Goal: Obtain resource: Obtain resource

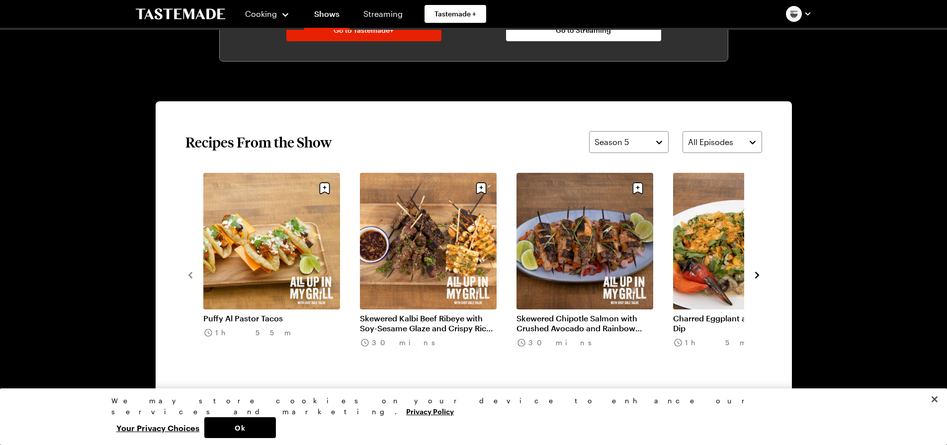
scroll to position [696, 0]
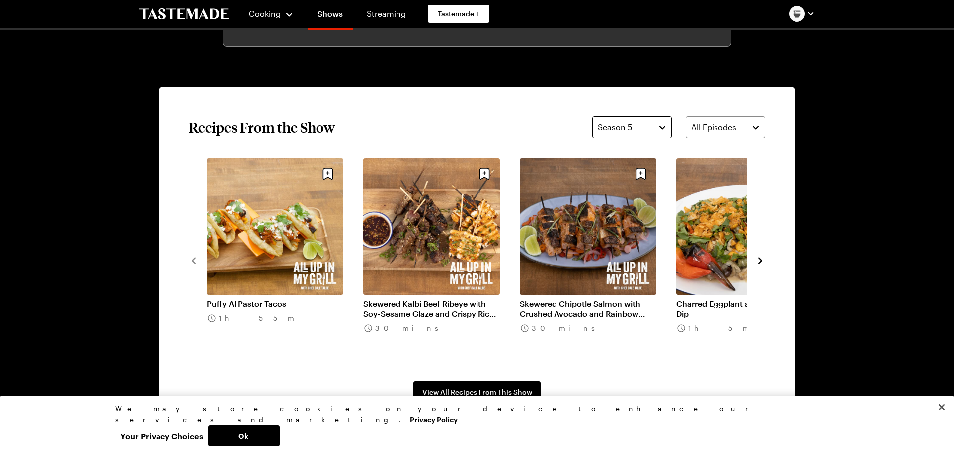
click at [665, 128] on button "Season 5" at bounding box center [632, 127] width 80 height 22
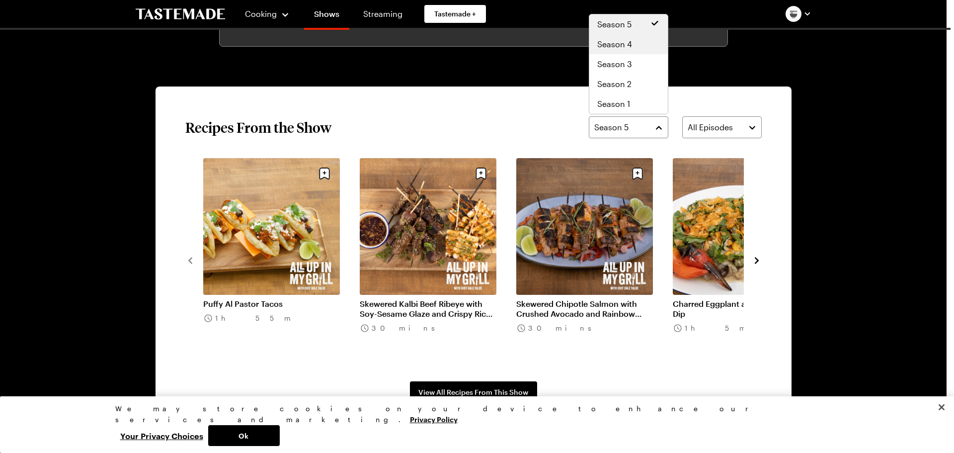
click at [629, 47] on span "Season 4" at bounding box center [614, 44] width 35 height 12
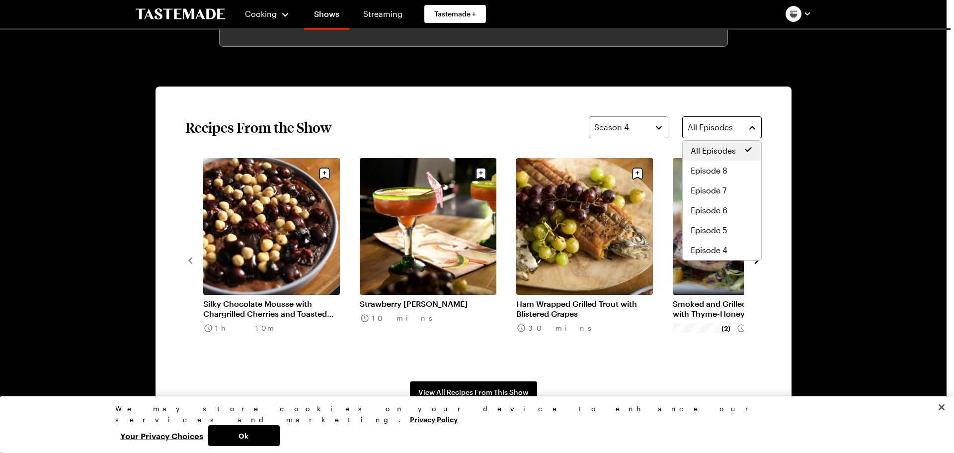
click at [758, 129] on button "All Episodes" at bounding box center [722, 127] width 80 height 22
click at [709, 214] on span "Episode 6" at bounding box center [709, 210] width 37 height 12
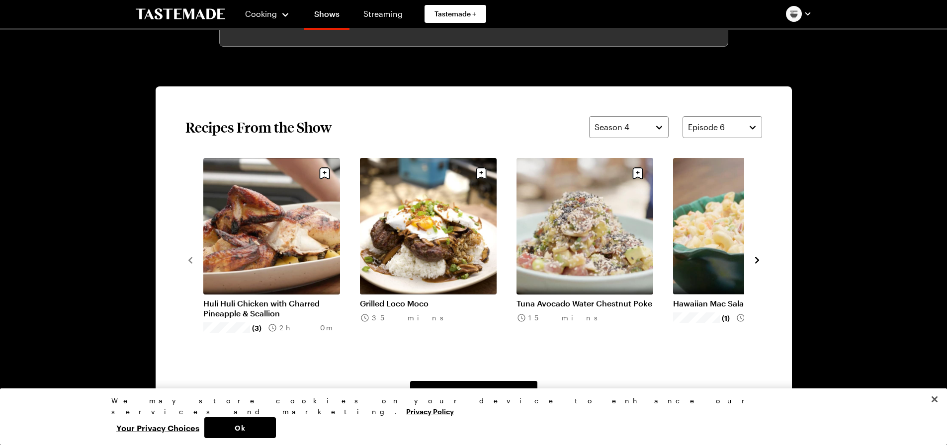
click at [758, 255] on icon "navigate to next item" at bounding box center [757, 260] width 10 height 10
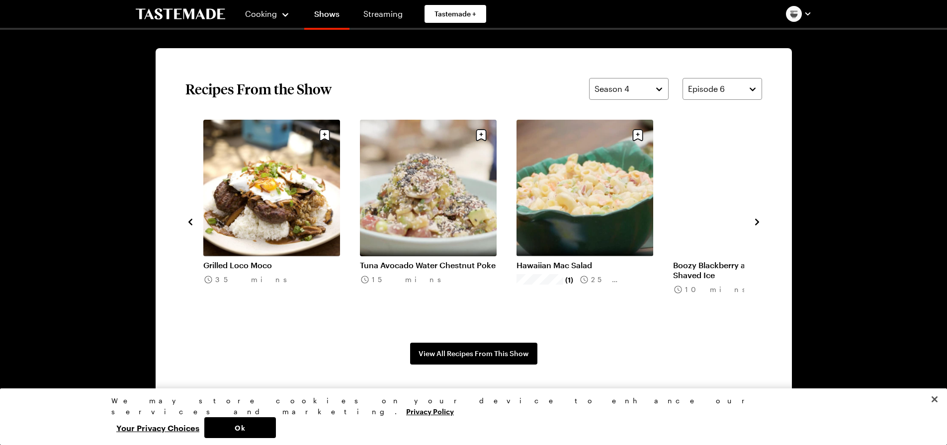
scroll to position [745, 0]
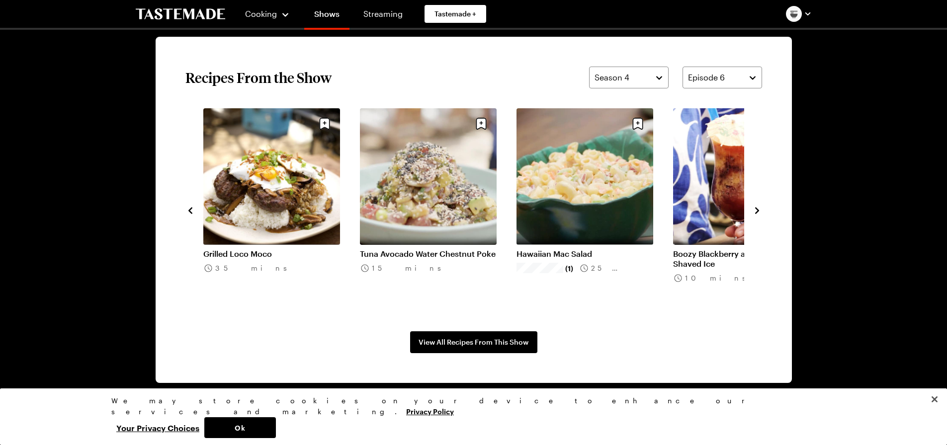
click at [577, 249] on link "Hawaiian Mac Salad" at bounding box center [584, 254] width 137 height 10
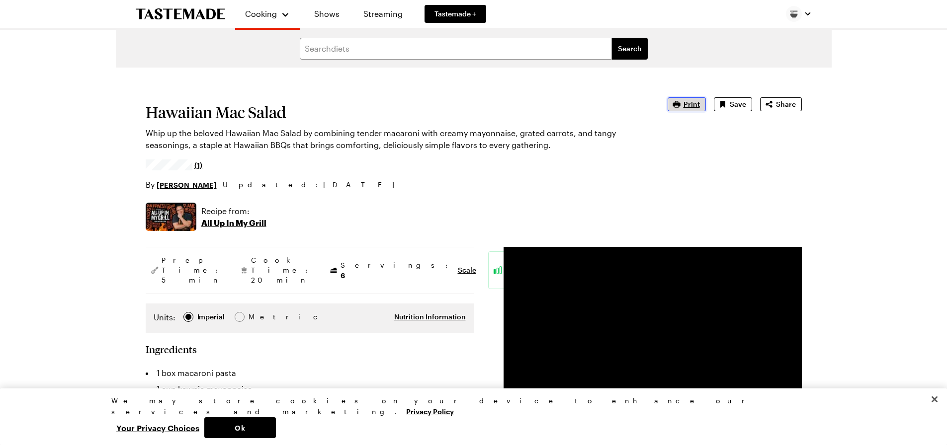
click at [690, 103] on span "Print" at bounding box center [691, 104] width 16 height 10
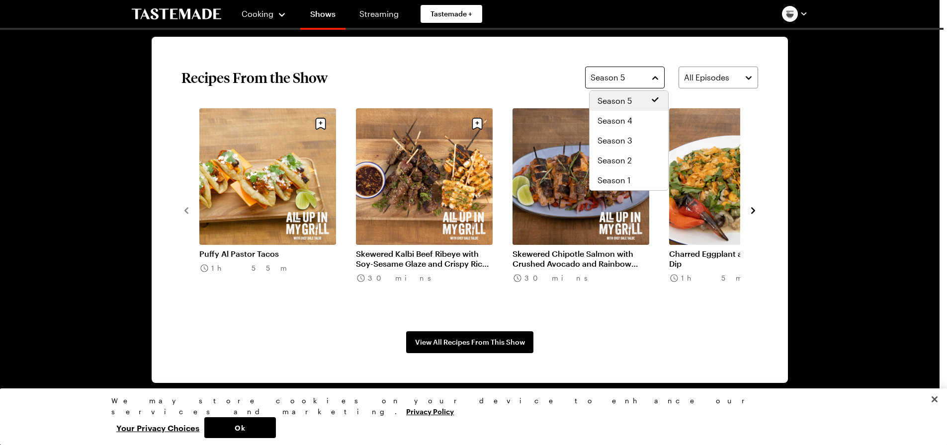
click at [660, 80] on button "Season 5" at bounding box center [625, 78] width 80 height 22
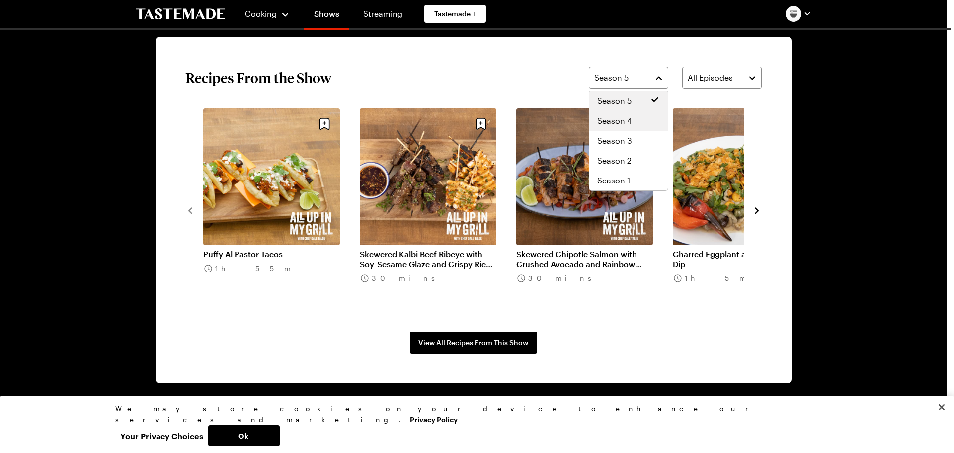
click at [625, 121] on span "Season 4" at bounding box center [614, 121] width 35 height 12
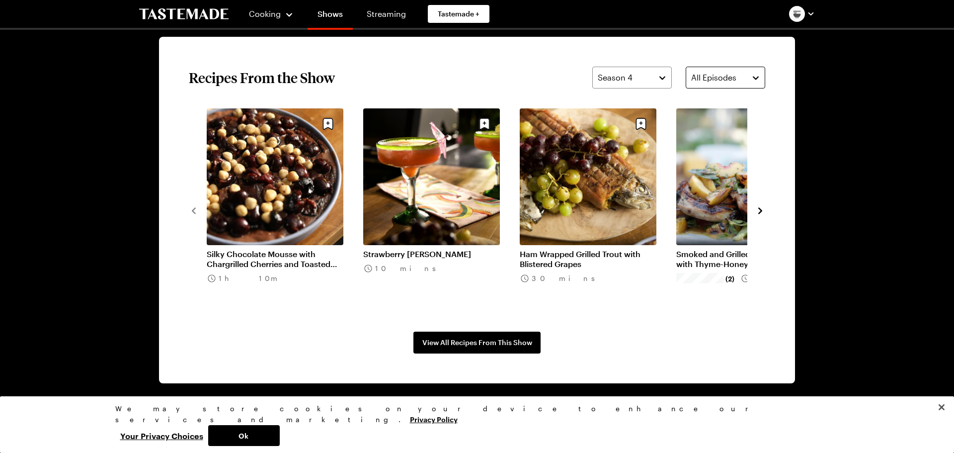
click at [753, 79] on button "All Episodes" at bounding box center [726, 78] width 80 height 22
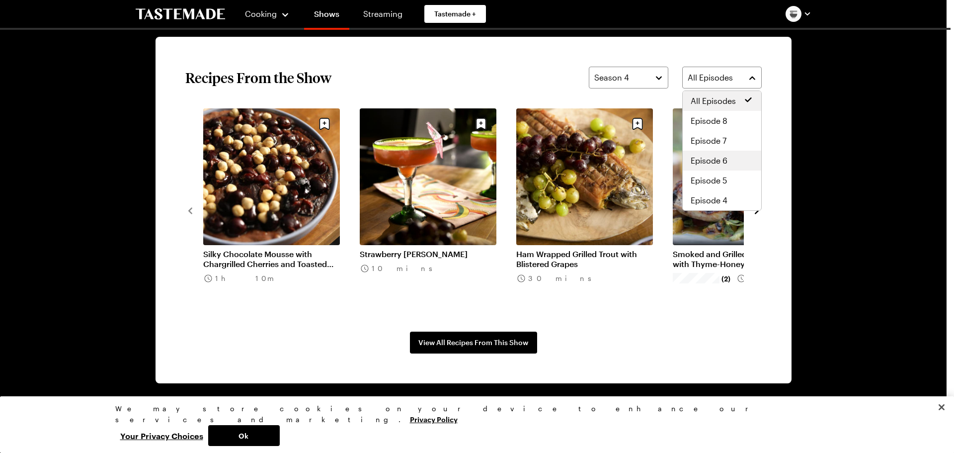
click at [726, 159] on span "Episode 6" at bounding box center [709, 161] width 37 height 12
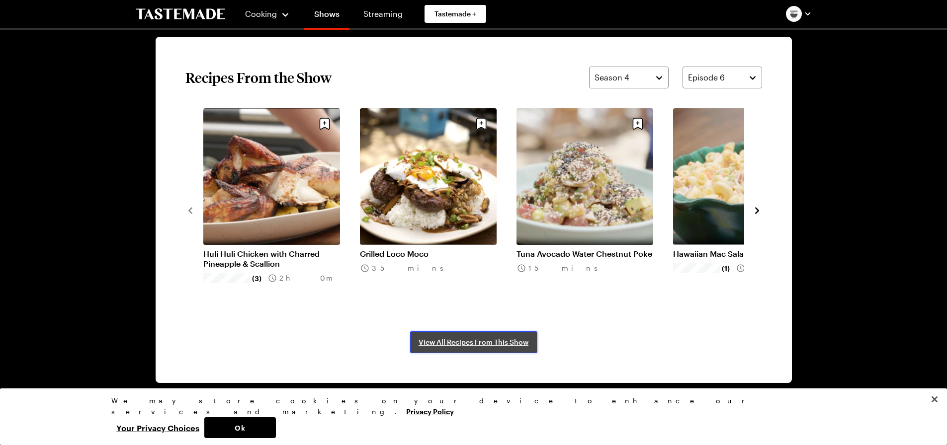
click at [485, 339] on span "View All Recipes From This Show" at bounding box center [473, 342] width 110 height 10
click at [407, 249] on link "Grilled Loco Moco" at bounding box center [428, 254] width 137 height 10
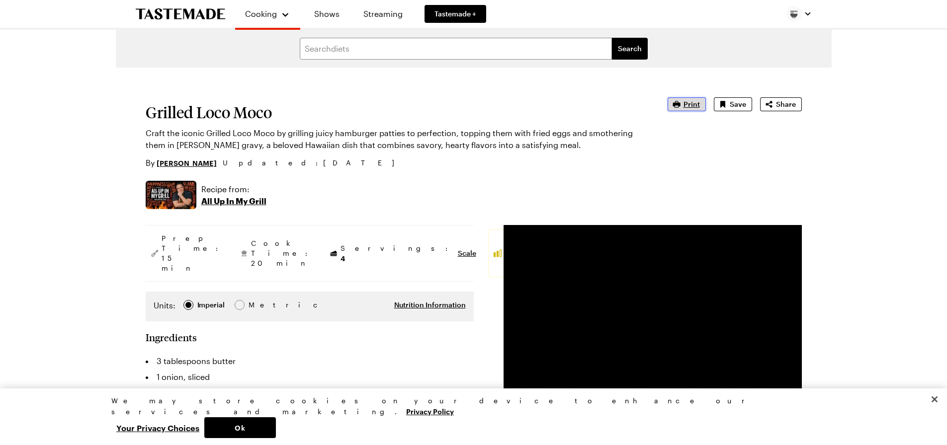
click at [692, 103] on span "Print" at bounding box center [691, 104] width 16 height 10
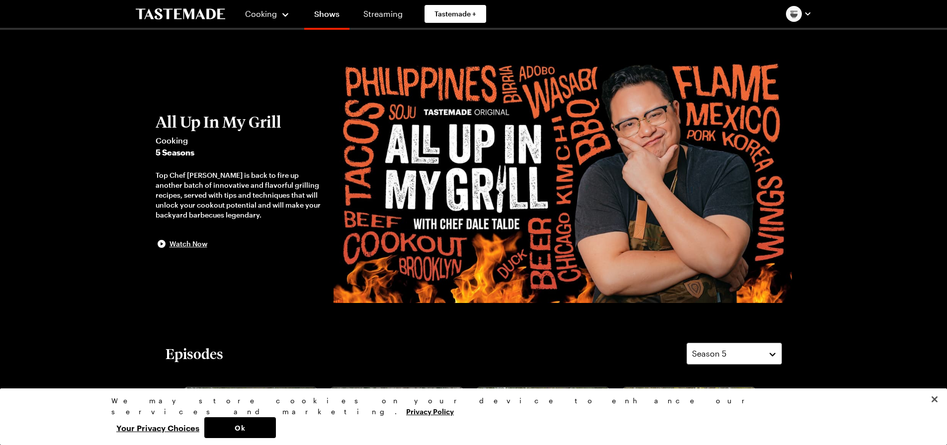
scroll to position [745, 0]
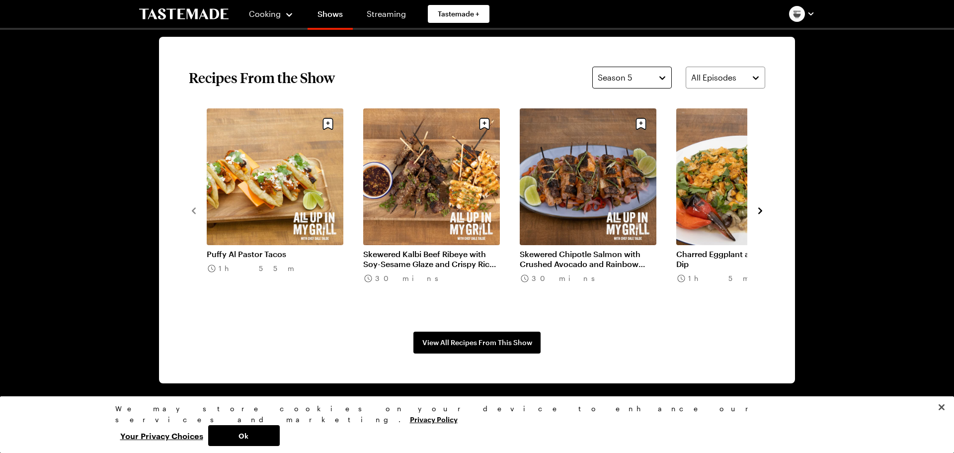
click at [661, 77] on button "Season 5" at bounding box center [632, 78] width 80 height 22
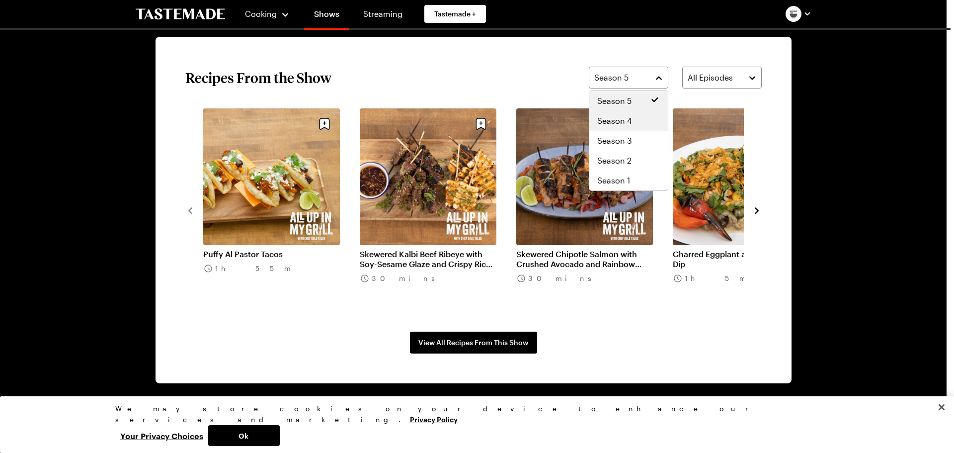
click at [626, 121] on span "Season 4" at bounding box center [614, 121] width 35 height 12
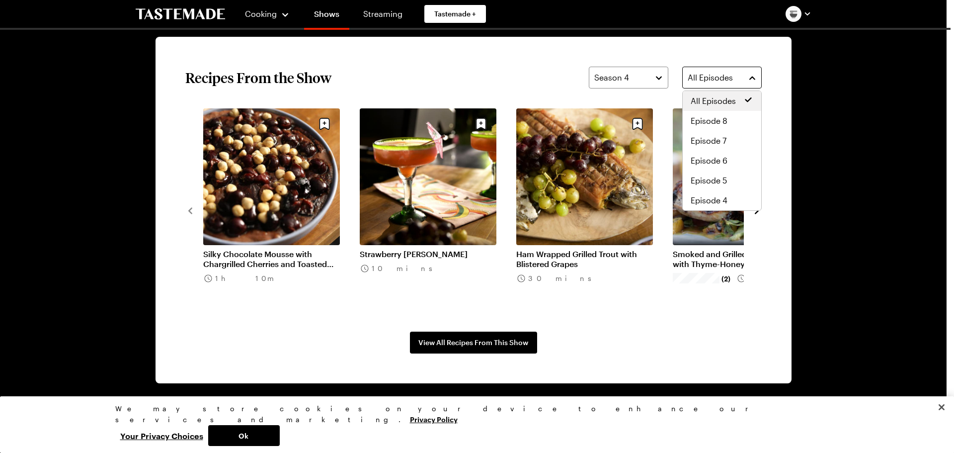
click at [751, 77] on button "All Episodes" at bounding box center [722, 78] width 80 height 22
click at [716, 161] on span "Episode 6" at bounding box center [709, 161] width 37 height 12
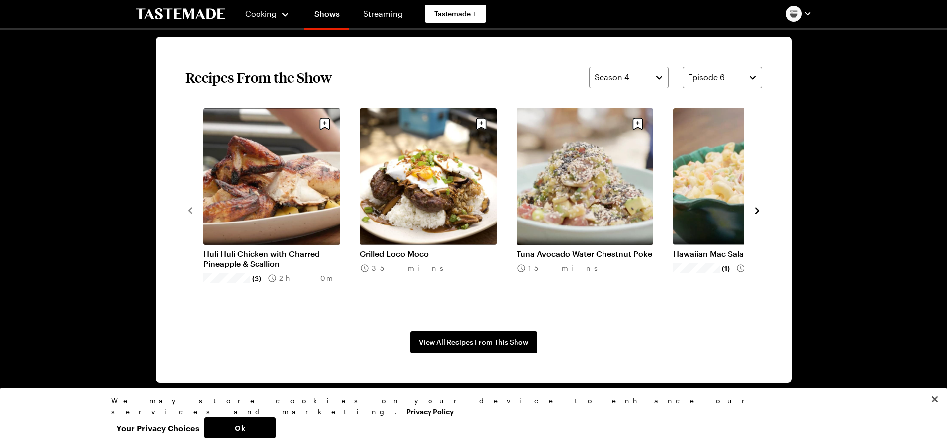
click at [565, 249] on link "Tuna Avocado Water Chestnut Poke" at bounding box center [584, 254] width 137 height 10
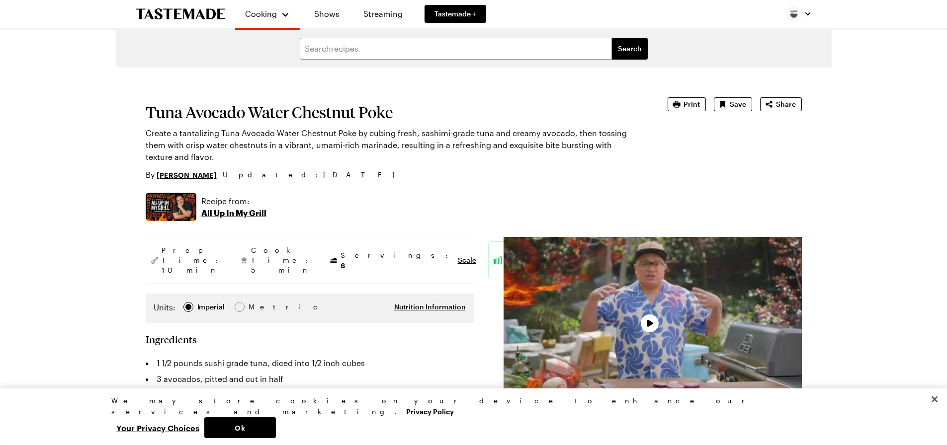
type textarea "x"
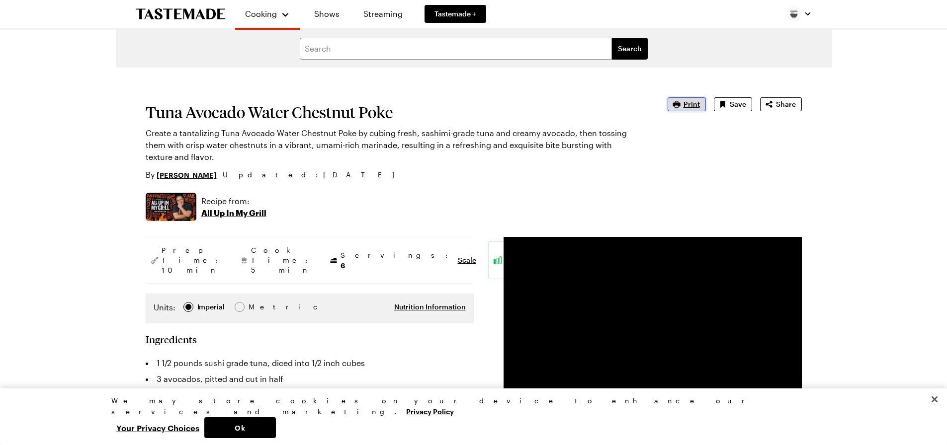
click at [681, 104] on icon "button" at bounding box center [676, 104] width 10 height 10
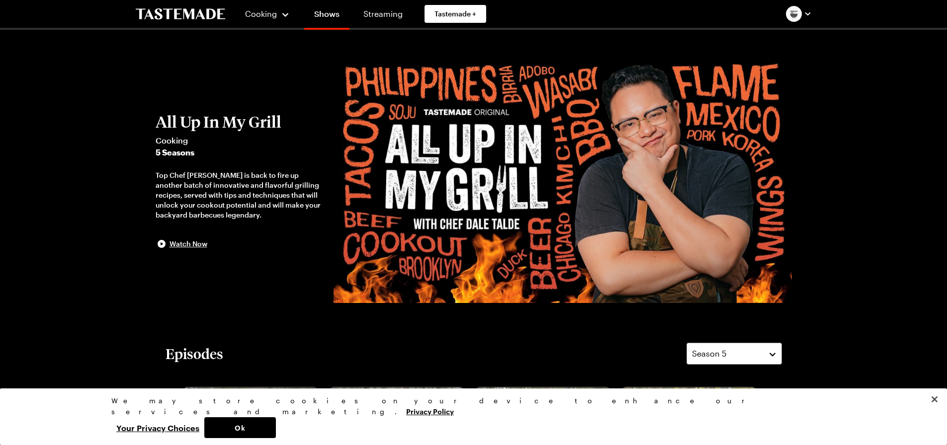
scroll to position [745, 0]
